Goal: Information Seeking & Learning: Check status

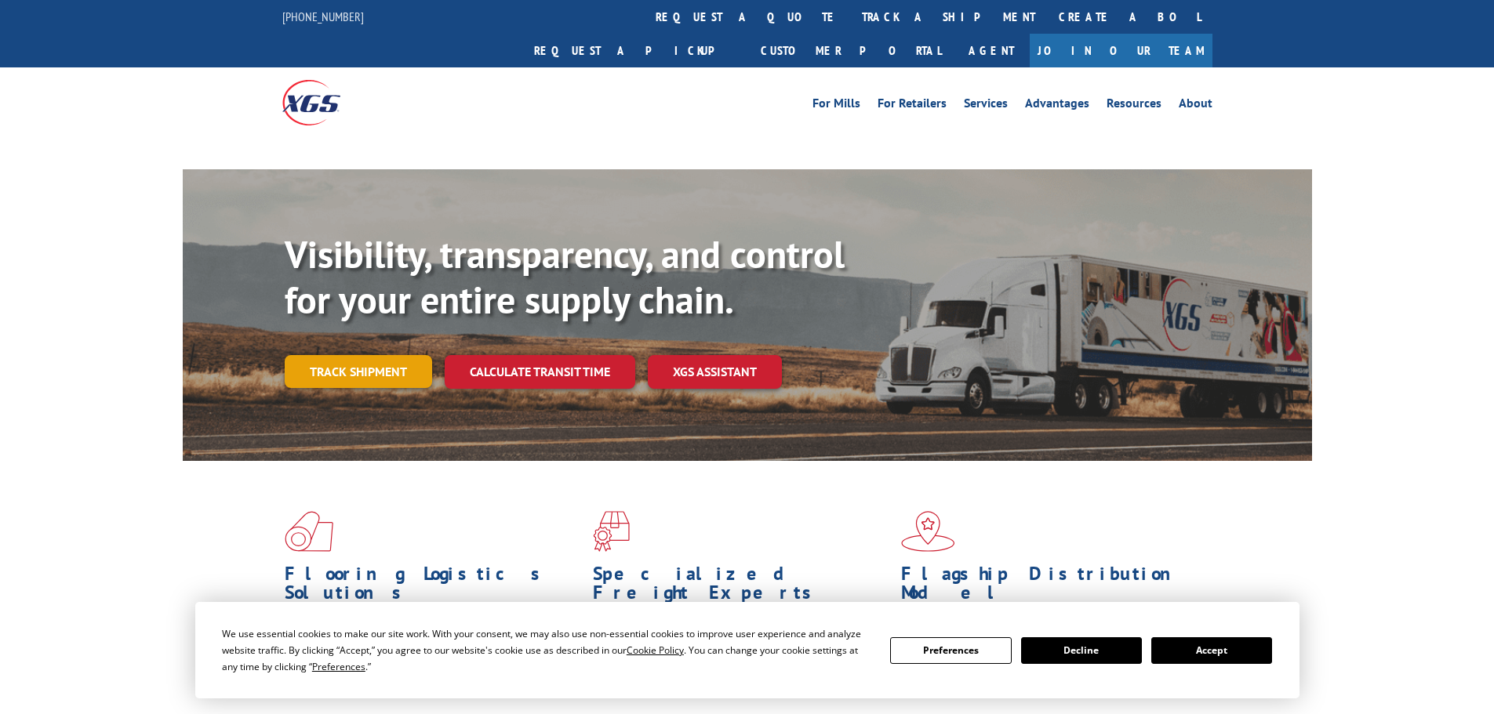
click at [383, 355] on link "Track shipment" at bounding box center [358, 371] width 147 height 33
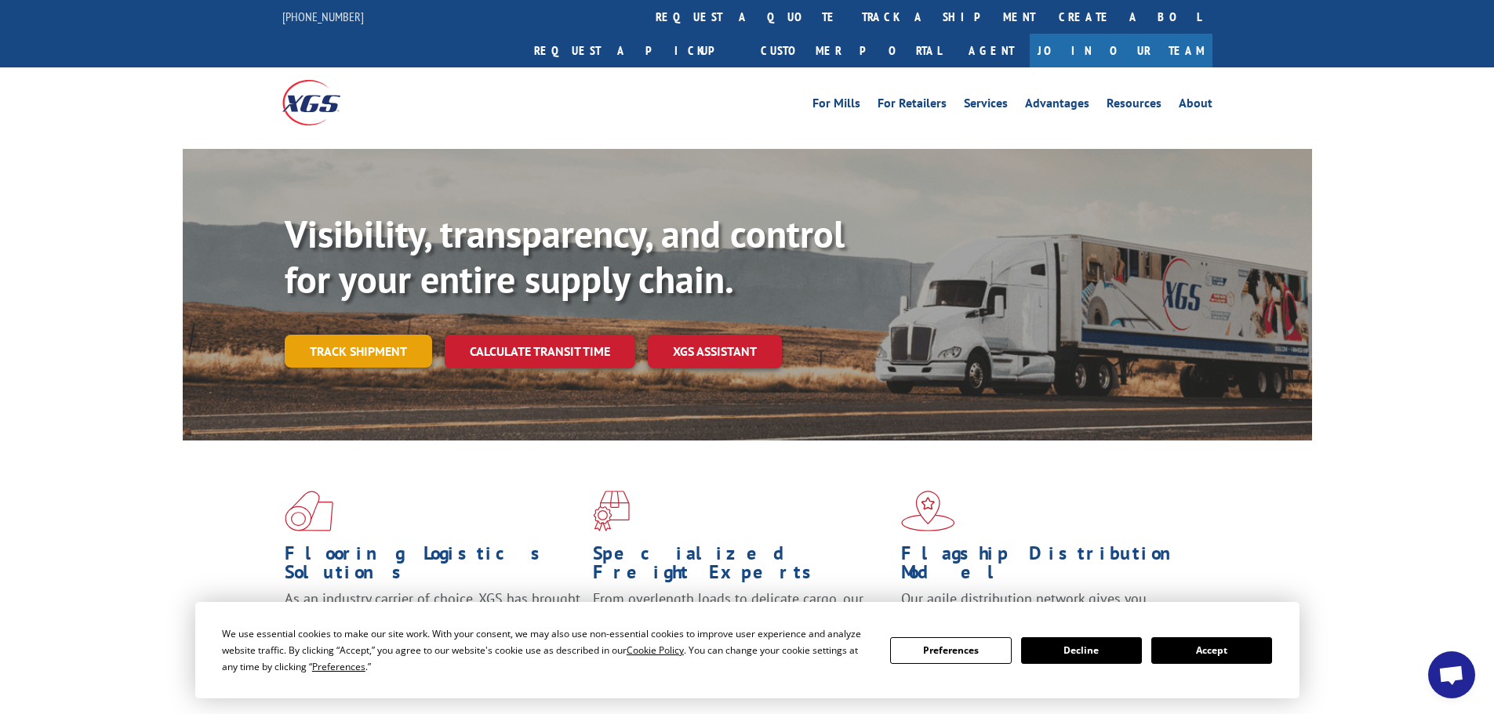
click at [396, 335] on link "Track shipment" at bounding box center [358, 351] width 147 height 33
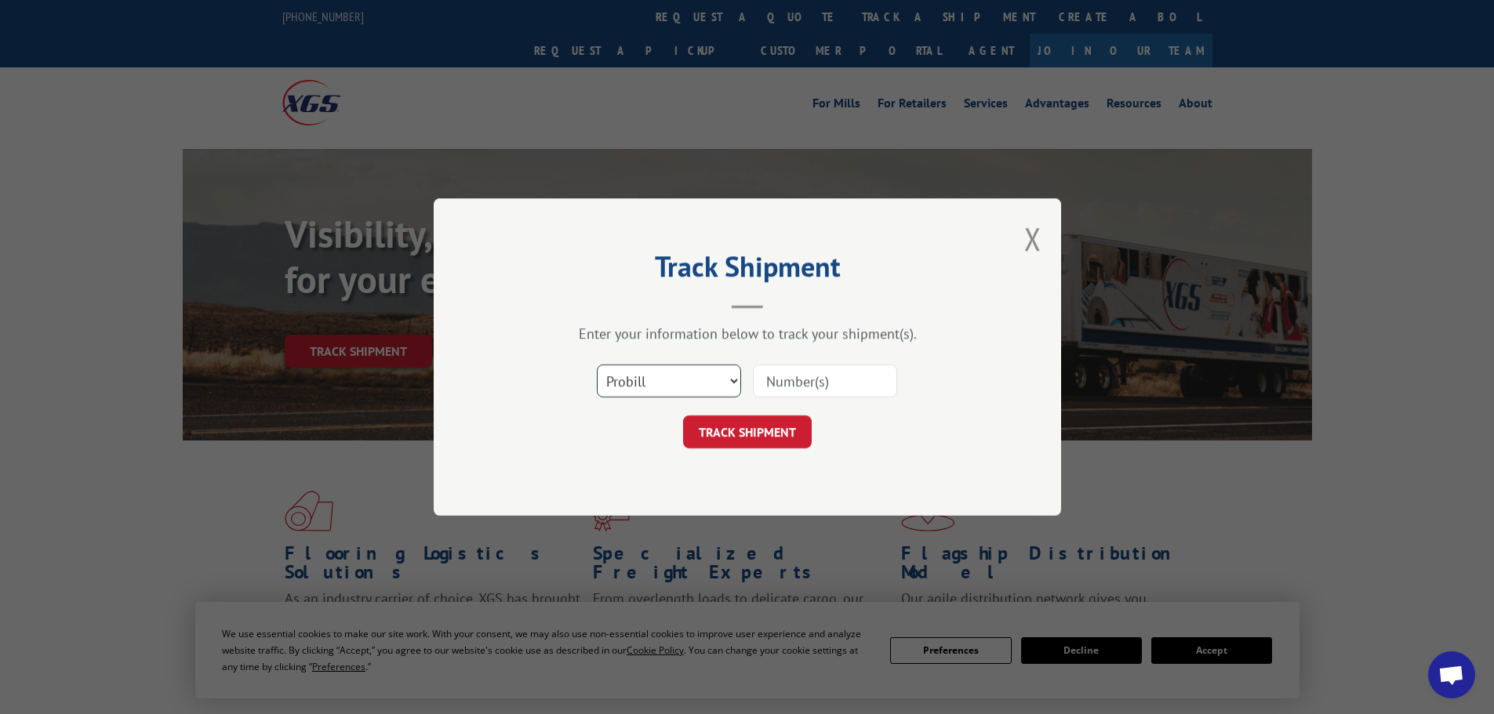
click at [617, 383] on select "Select category... Probill BOL PO" at bounding box center [669, 381] width 144 height 33
select select "bol"
click at [597, 365] on select "Select category... Probill BOL PO" at bounding box center [669, 381] width 144 height 33
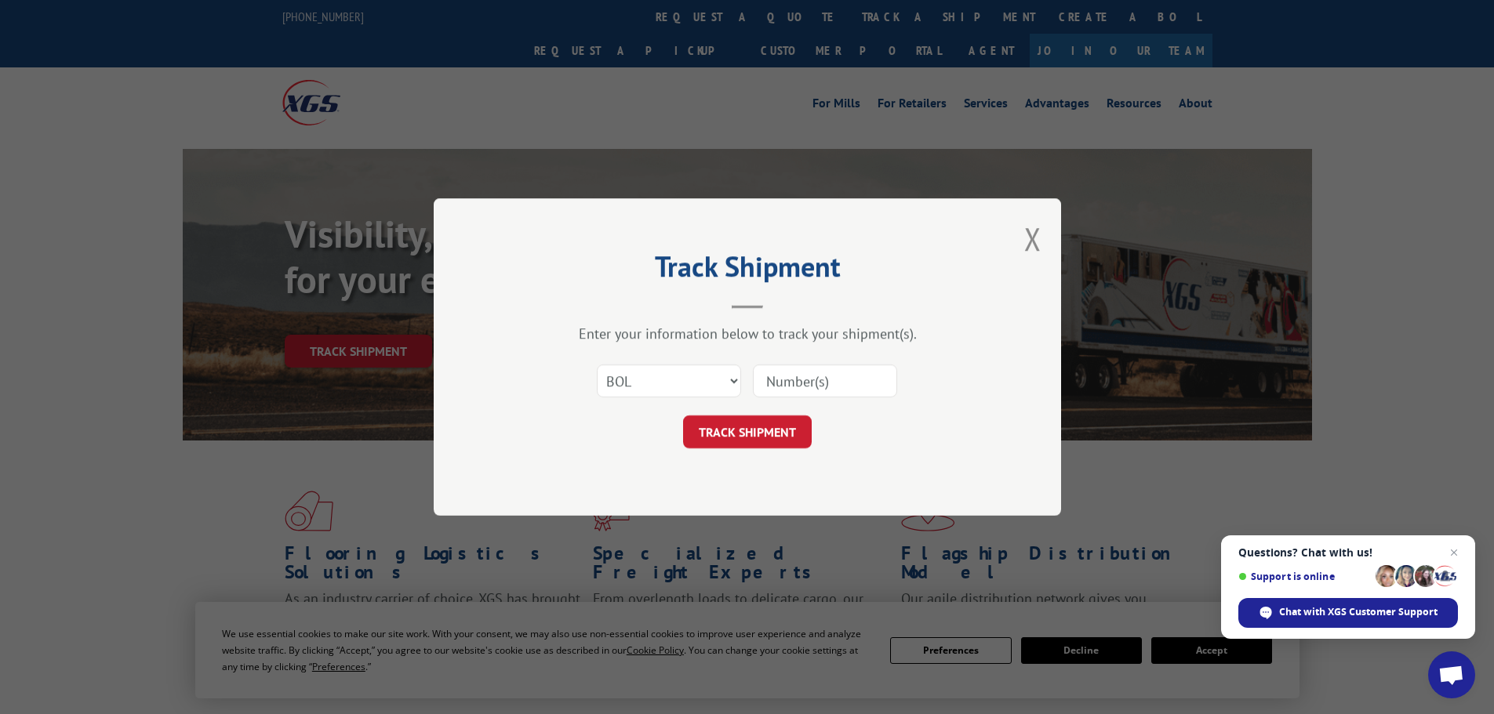
click at [817, 375] on input at bounding box center [825, 381] width 144 height 33
paste input "5522252"
type input "5522252"
click at [745, 427] on button "TRACK SHIPMENT" at bounding box center [747, 432] width 129 height 33
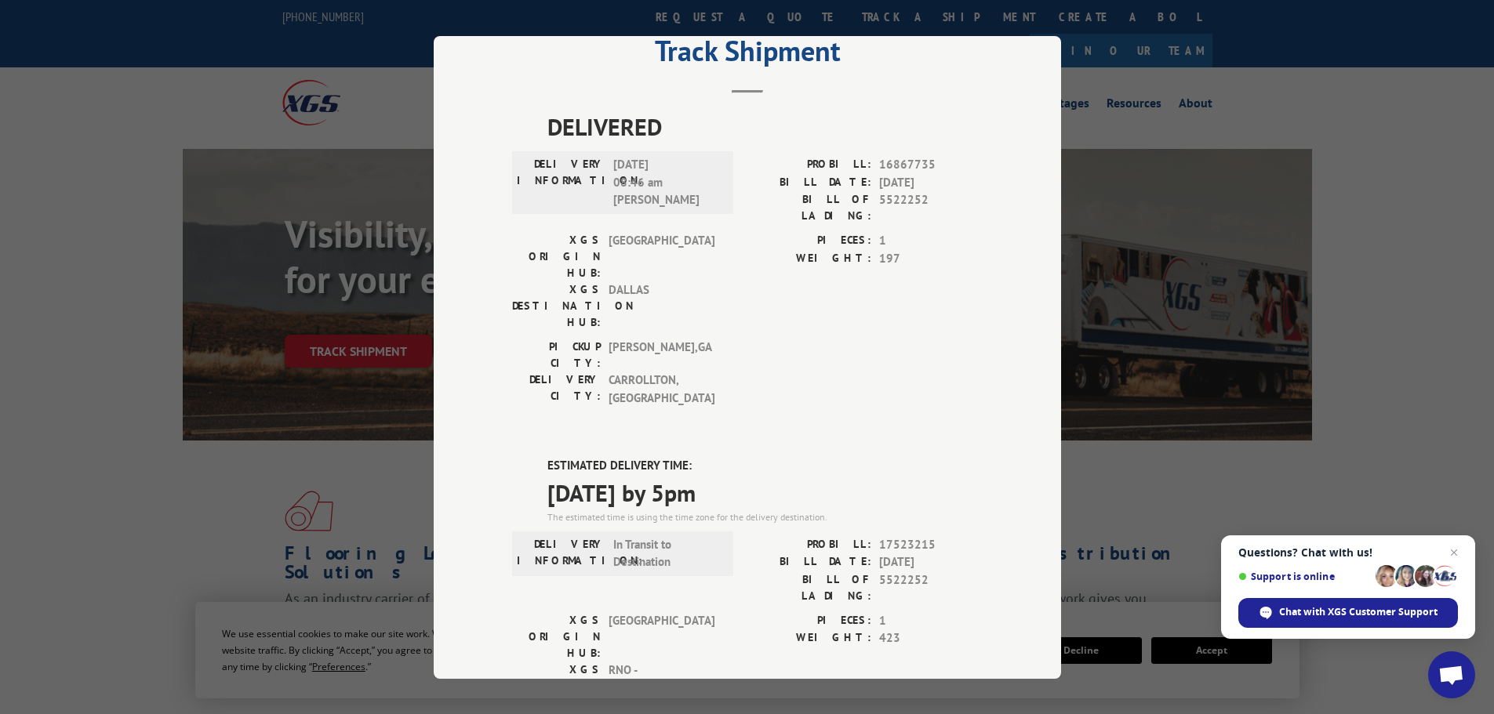
scroll to position [235, 0]
